Goal: Obtain resource: Download file/media

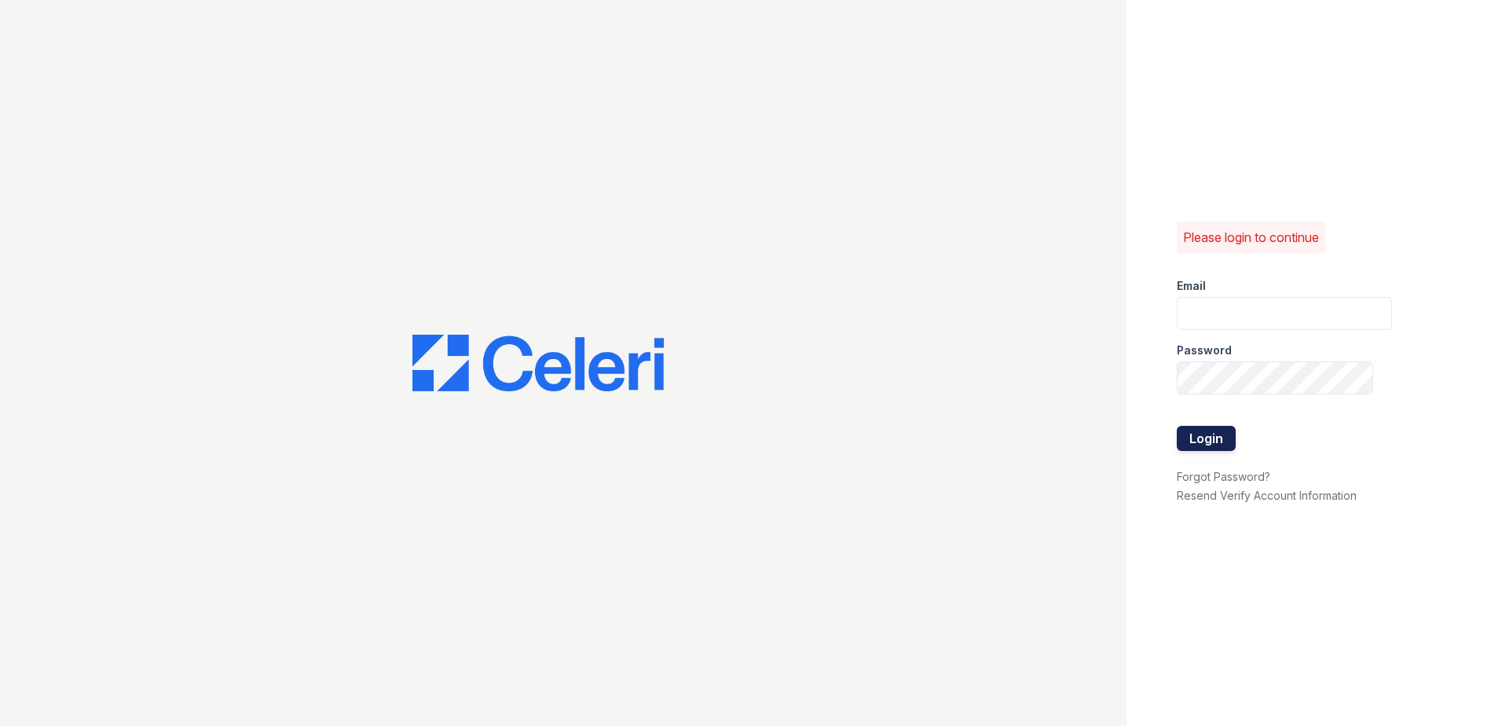
type input "[EMAIL_ADDRESS][DOMAIN_NAME]"
click at [1200, 438] on button "Login" at bounding box center [1206, 438] width 59 height 25
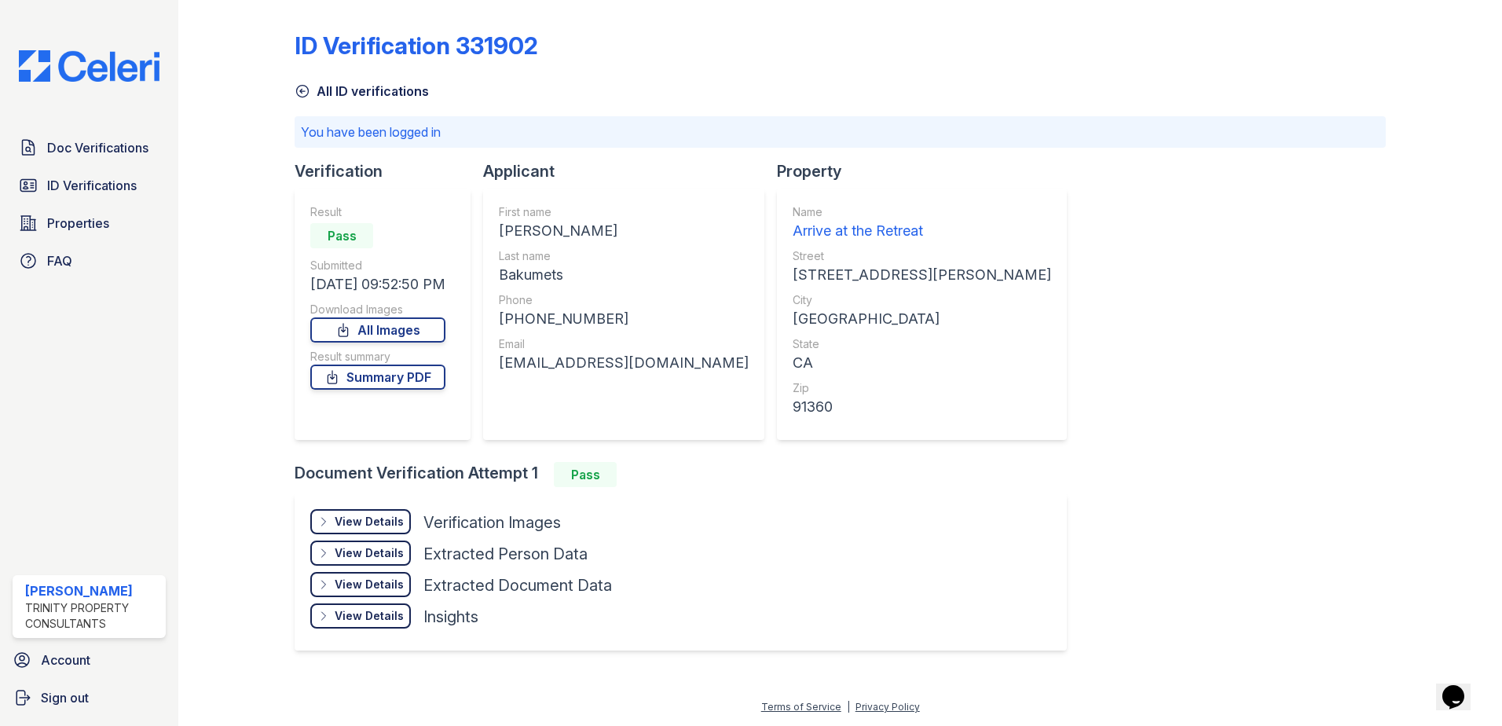
click at [373, 526] on div "View Details" at bounding box center [369, 522] width 69 height 16
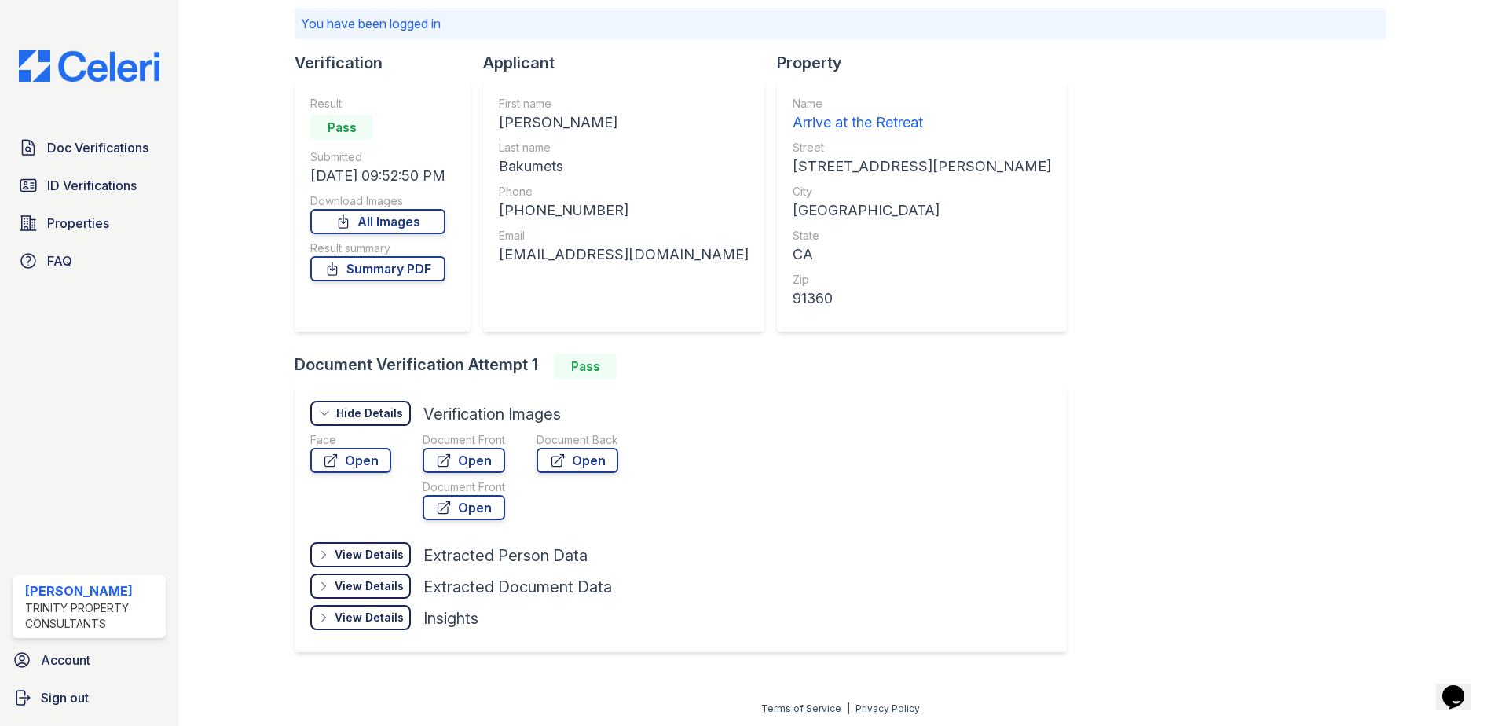
scroll to position [110, 0]
click at [479, 459] on link "Open" at bounding box center [464, 458] width 83 height 25
click at [1388, 249] on div at bounding box center [1431, 284] width 91 height 776
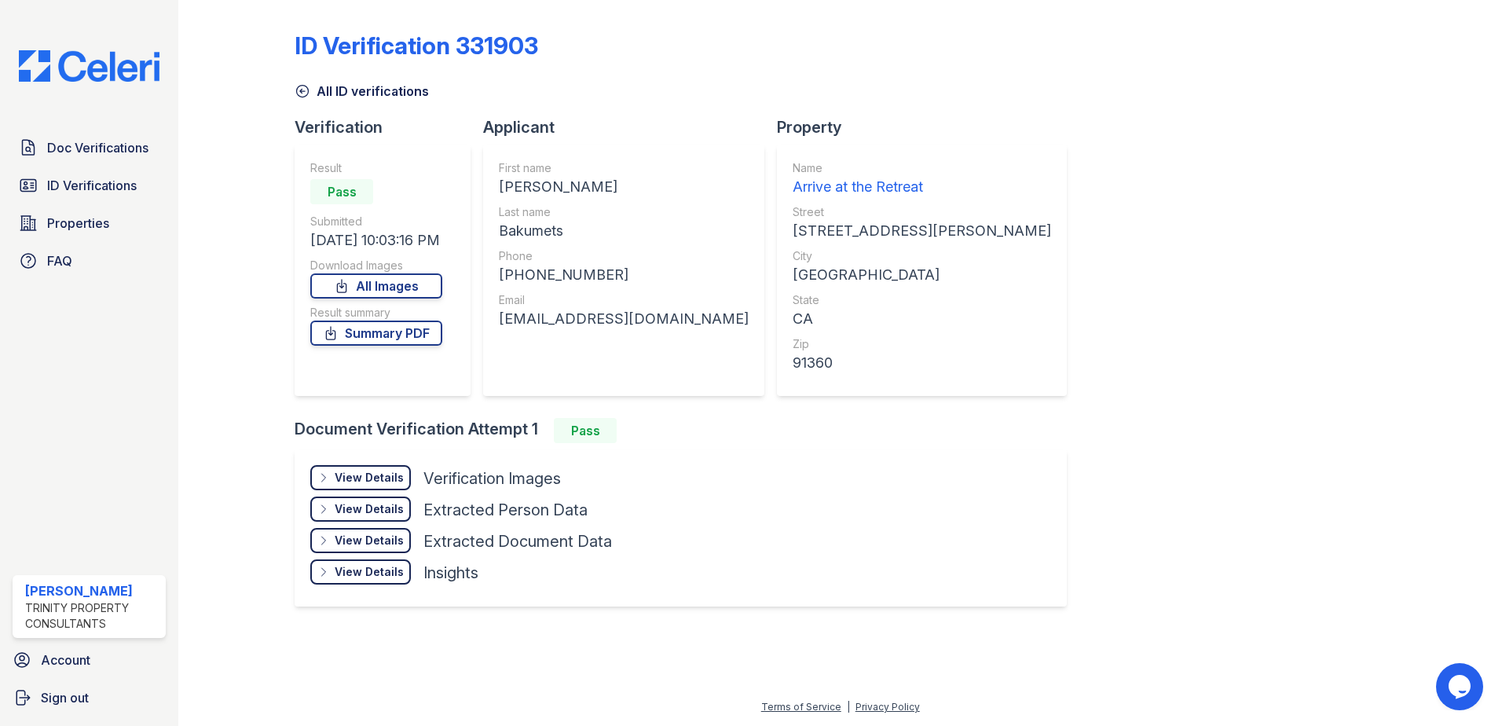
drag, startPoint x: 376, startPoint y: 475, endPoint x: 412, endPoint y: 465, distance: 37.6
click at [376, 475] on div "View Details" at bounding box center [369, 478] width 69 height 16
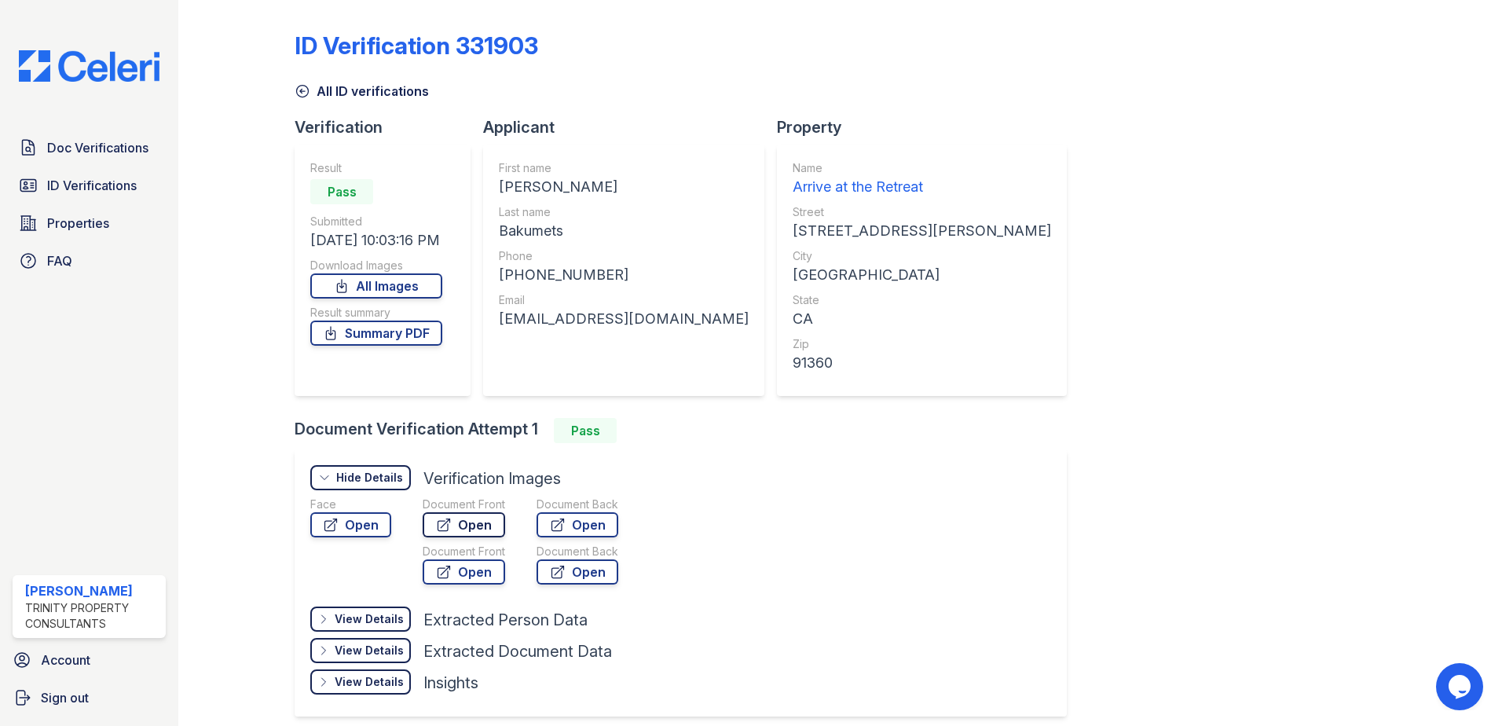
click at [457, 526] on link "Open" at bounding box center [464, 524] width 83 height 25
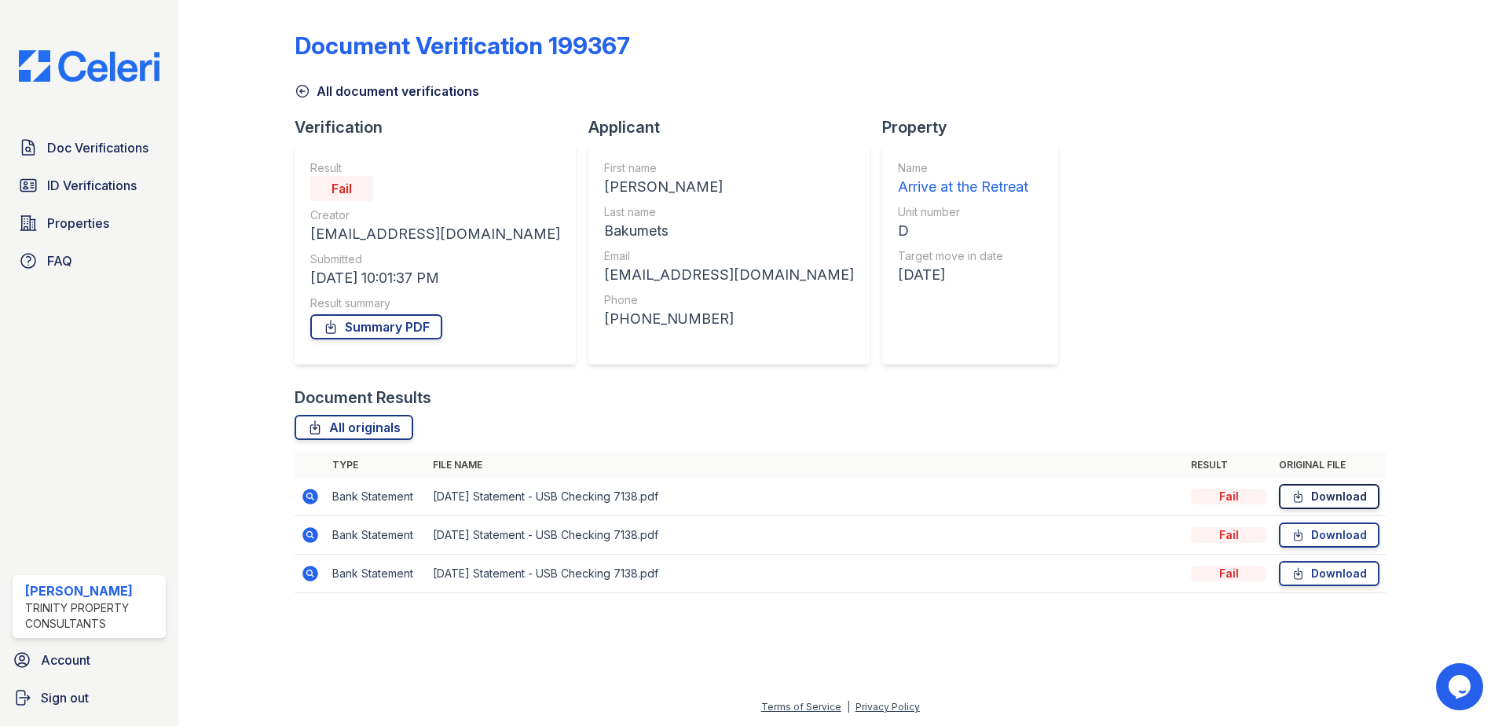
click at [1300, 498] on icon at bounding box center [1299, 496] width 8 height 11
click at [1300, 537] on icon at bounding box center [1299, 535] width 8 height 11
click at [1296, 574] on icon at bounding box center [1298, 574] width 13 height 16
click at [1318, 500] on link "Download" at bounding box center [1329, 496] width 101 height 25
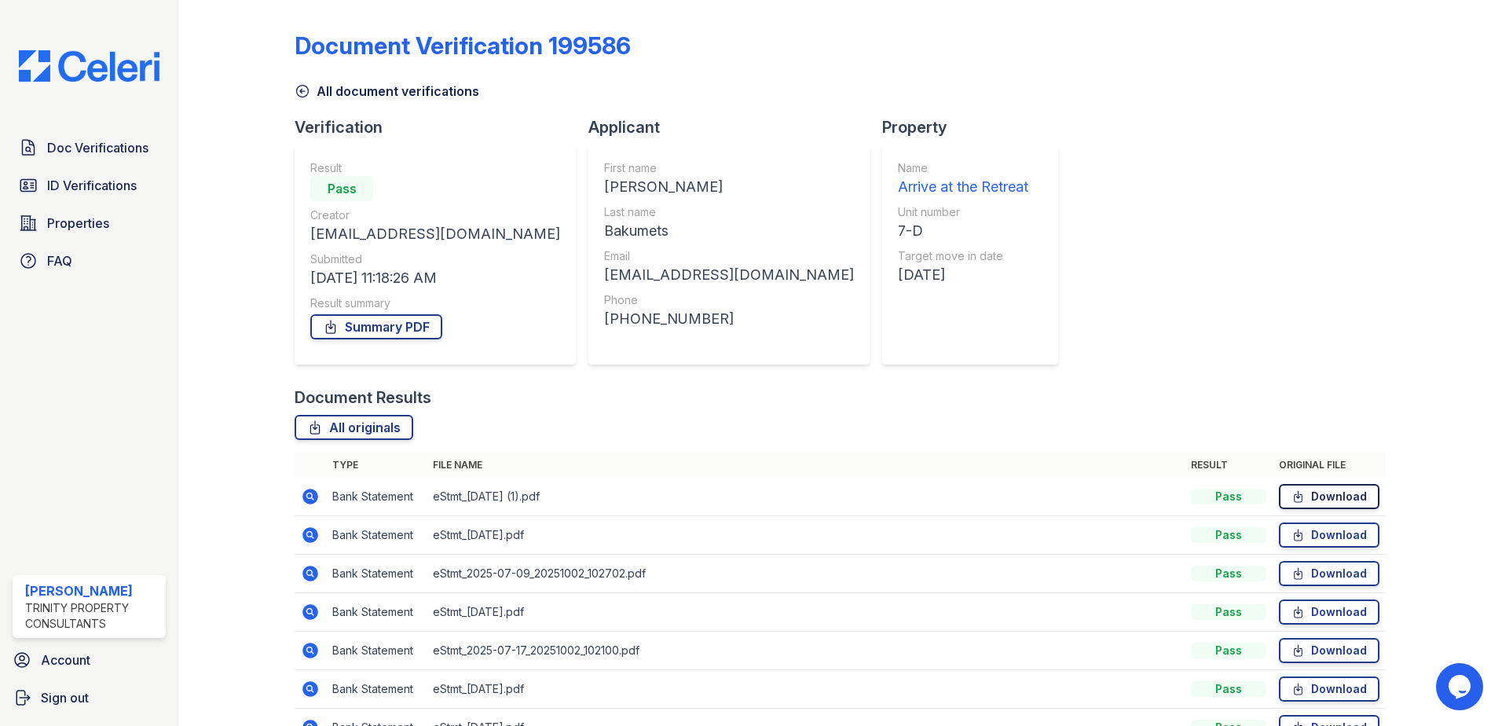
click at [1295, 497] on icon at bounding box center [1298, 497] width 13 height 16
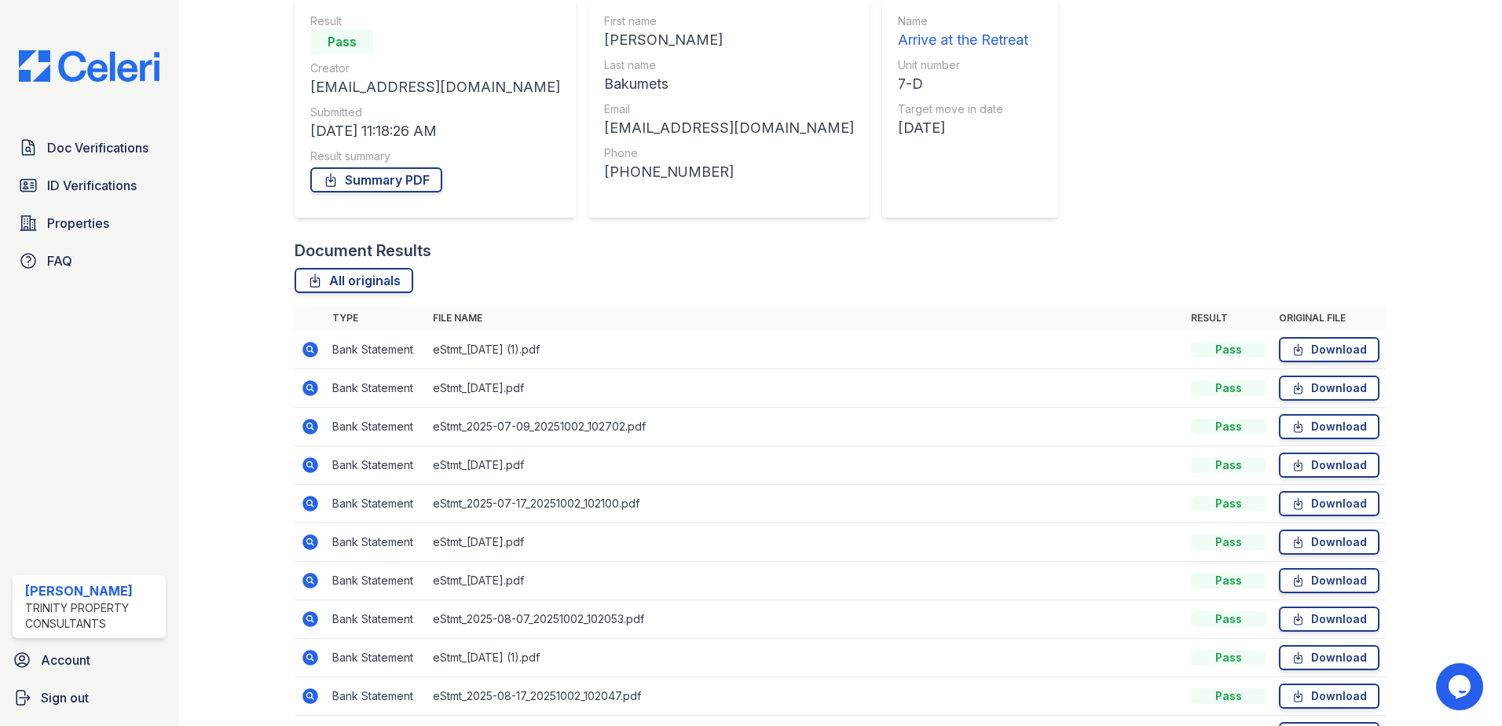
scroll to position [157, 0]
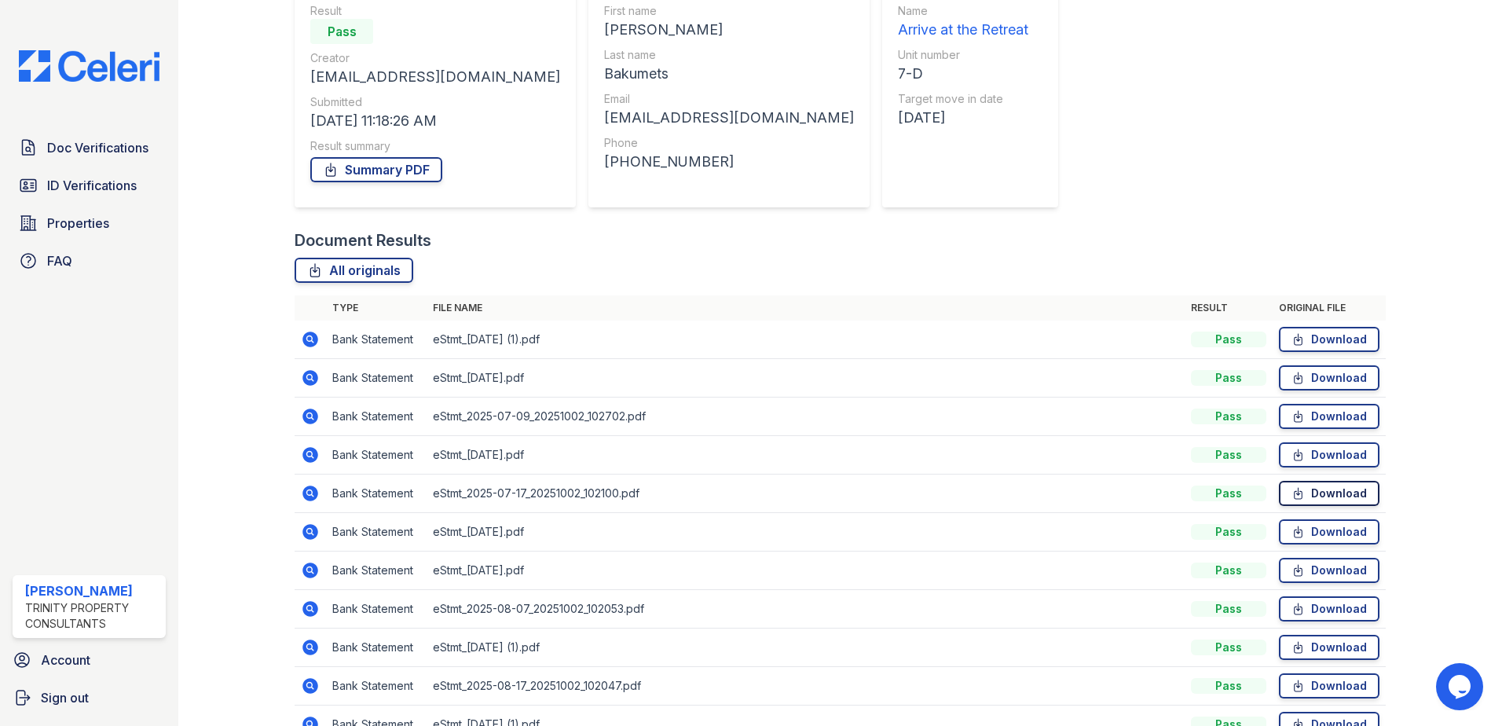
click at [1295, 496] on icon at bounding box center [1299, 493] width 8 height 11
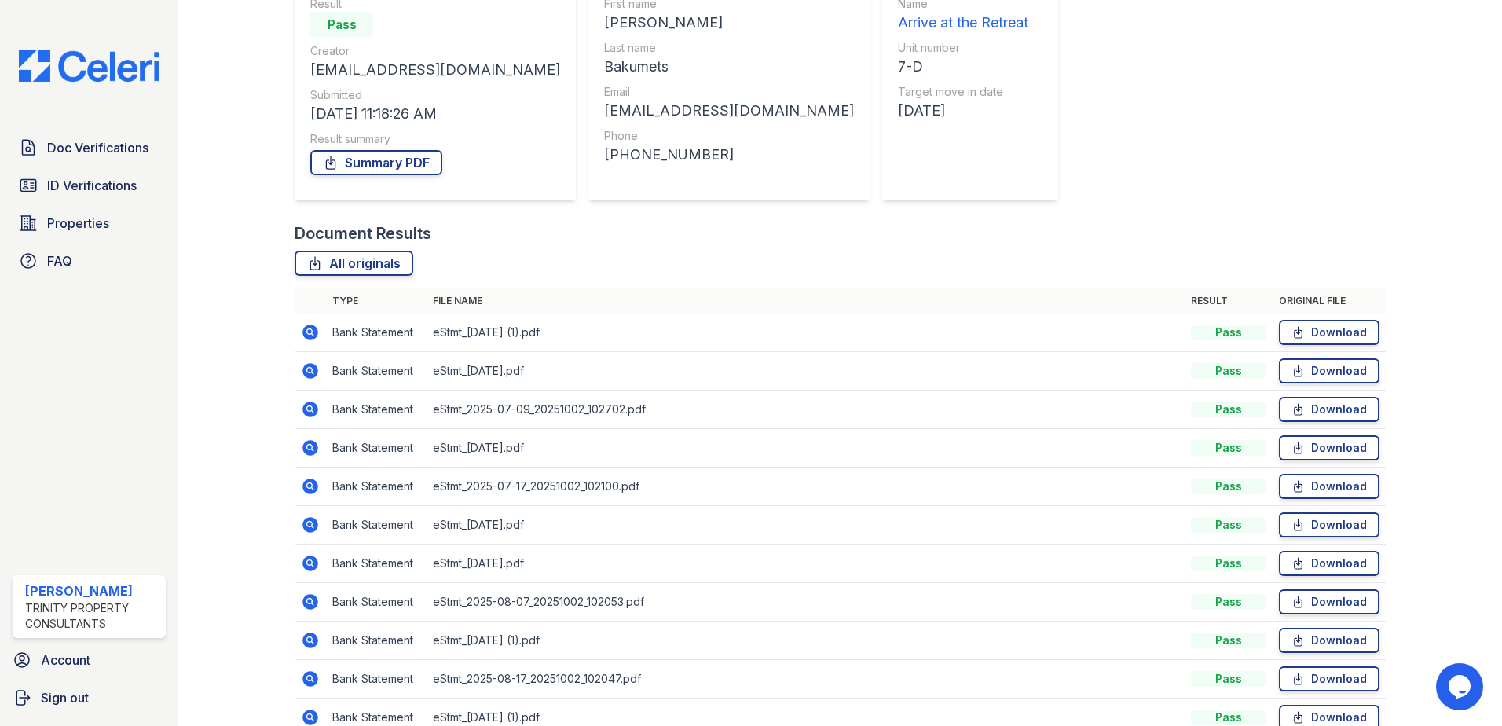
scroll to position [0, 0]
